Goal: Find specific page/section: Find specific page/section

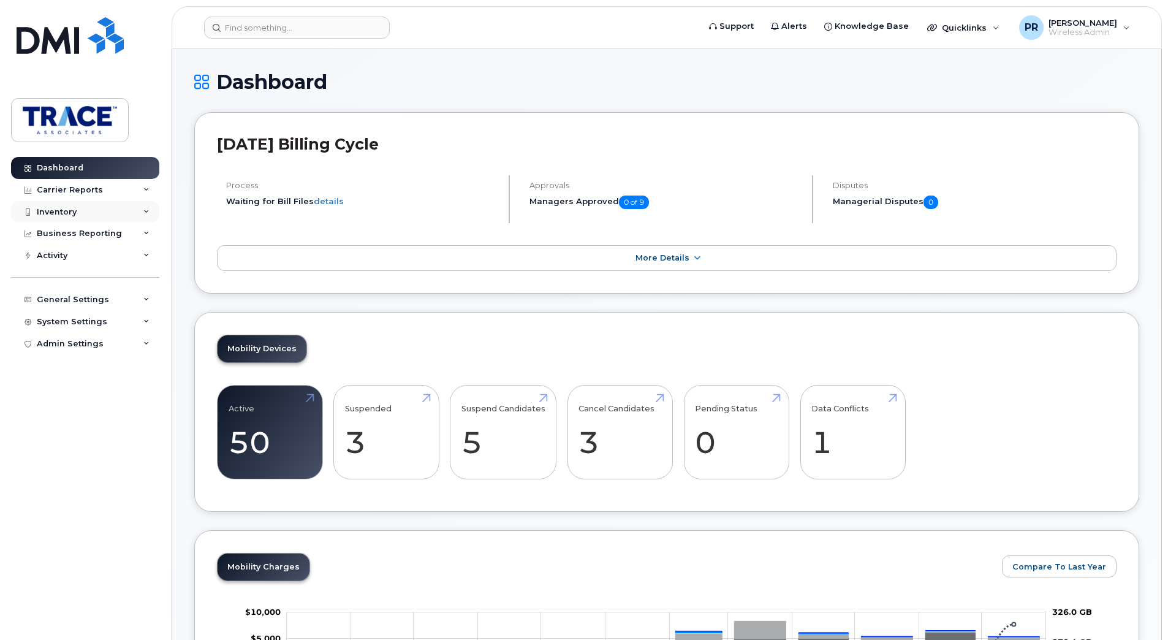
click at [69, 216] on div "Inventory" at bounding box center [57, 212] width 40 height 10
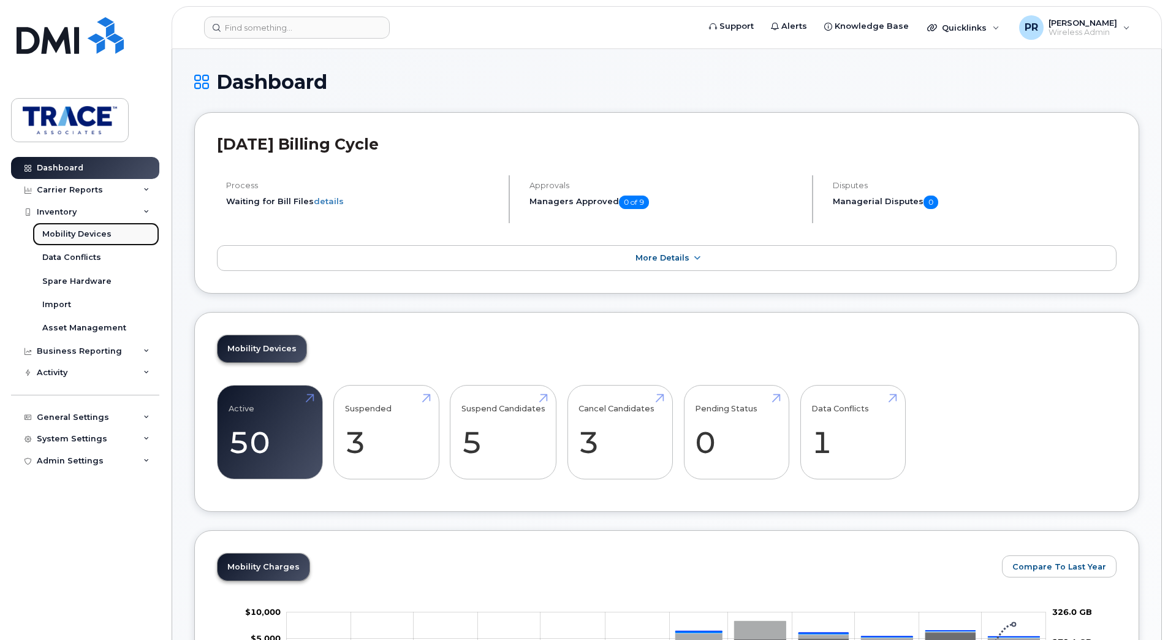
click at [74, 238] on div "Mobility Devices" at bounding box center [76, 234] width 69 height 11
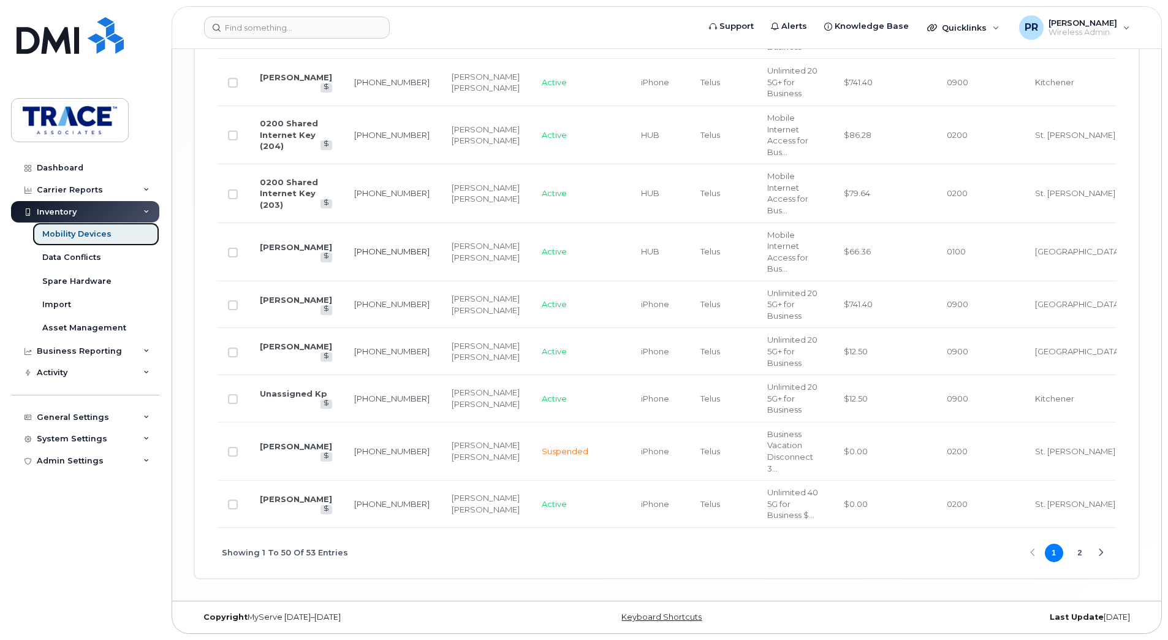
scroll to position [2825, 0]
click at [282, 503] on link "[PERSON_NAME]" at bounding box center [296, 499] width 72 height 10
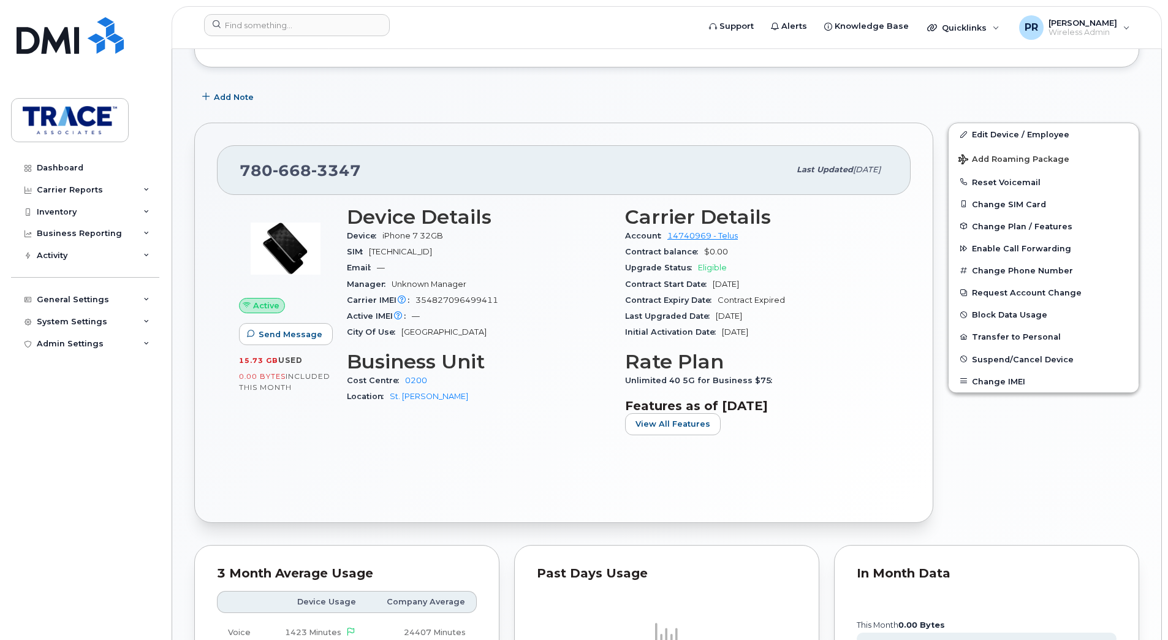
scroll to position [184, 0]
